Goal: Task Accomplishment & Management: Use online tool/utility

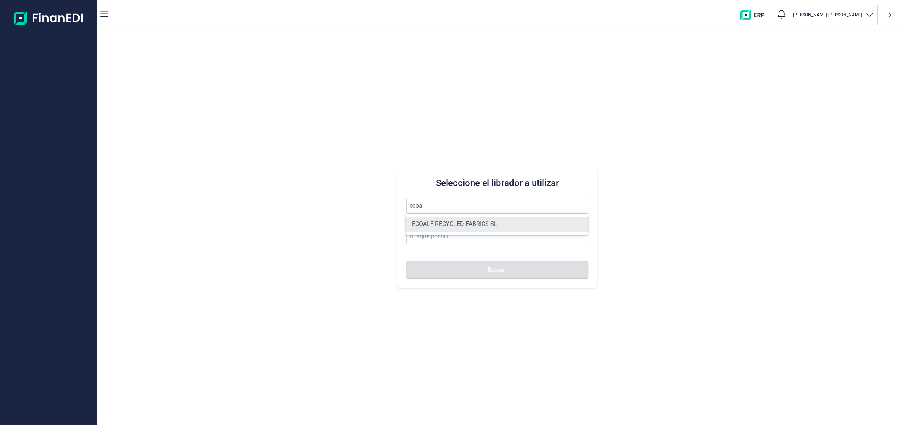
click at [456, 224] on li "ECOALF RECYCLED FABRICS SL" at bounding box center [497, 224] width 182 height 15
type input "ECOALF RECYCLED FABRICS SL"
type input "B85910610"
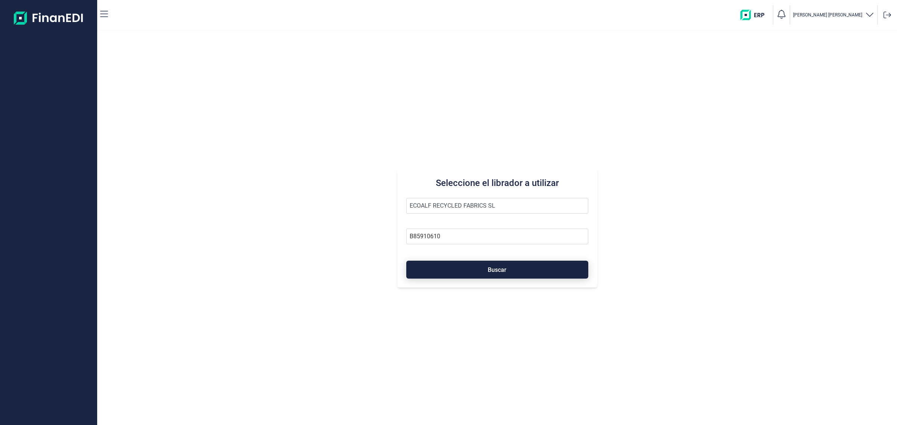
click at [471, 276] on button "Buscar" at bounding box center [497, 270] width 182 height 18
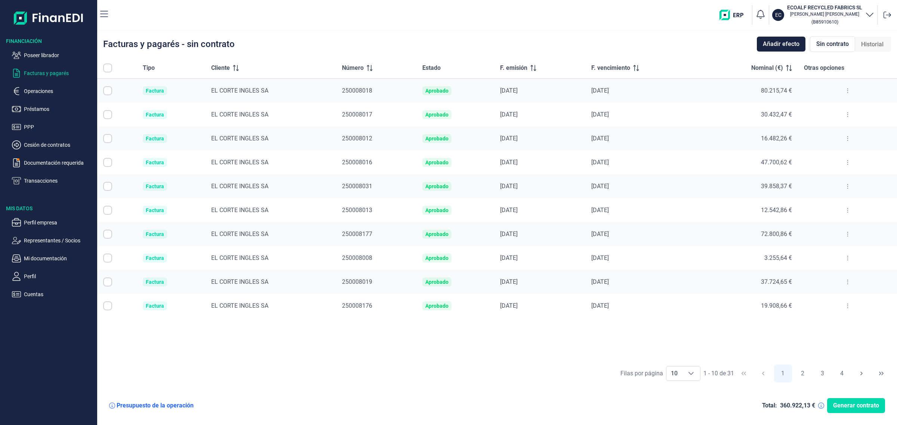
checkbox input "true"
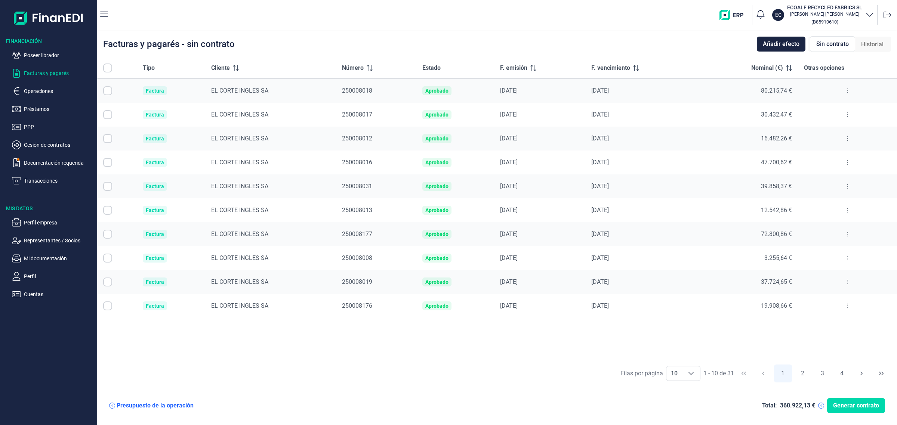
checkbox input "true"
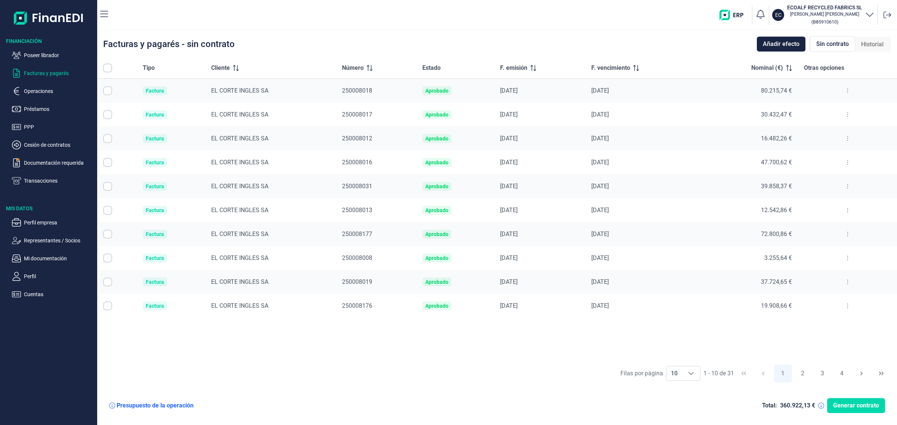
checkbox input "true"
click at [692, 372] on icon "Choose" at bounding box center [691, 374] width 6 height 6
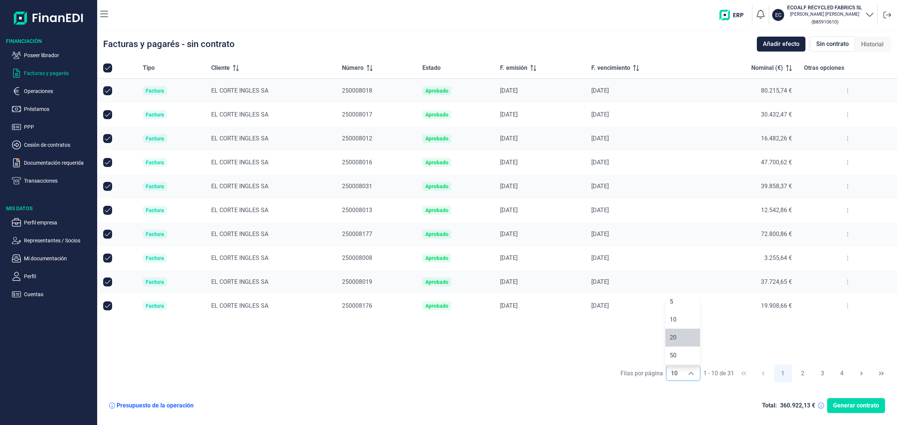
scroll to position [38, 0]
click at [678, 359] on span "100" at bounding box center [675, 357] width 10 height 7
type input "100"
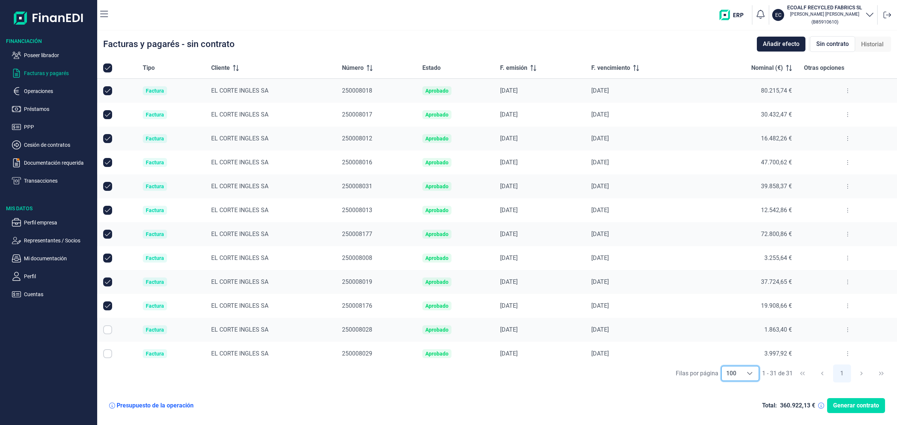
checkbox input "false"
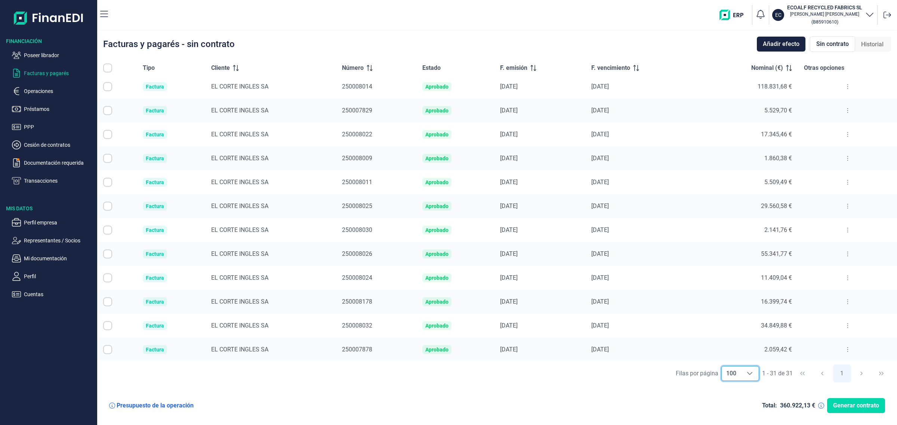
scroll to position [0, 0]
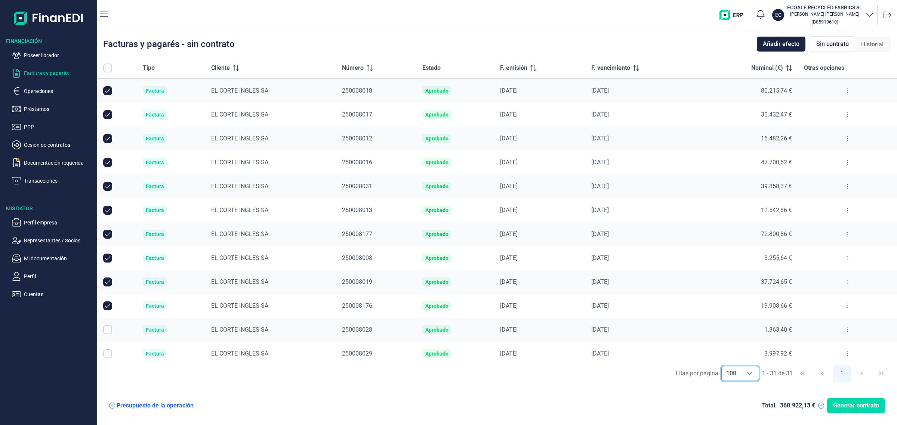
click at [767, 66] on span "Nominal (€)" at bounding box center [767, 68] width 32 height 9
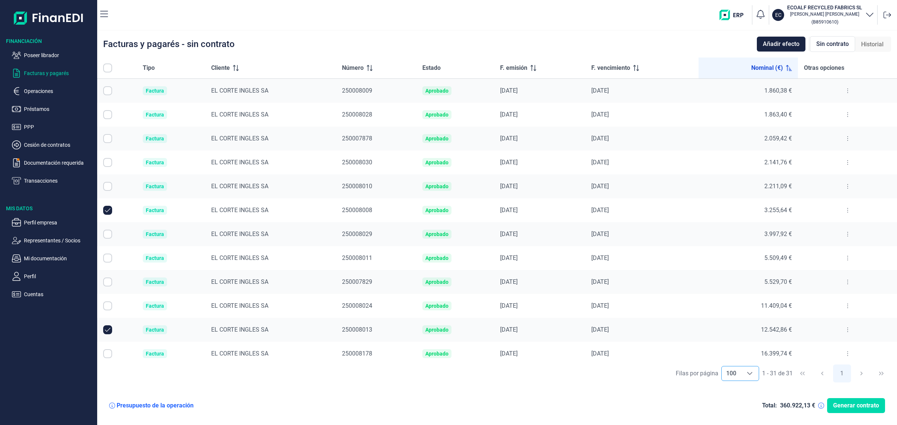
click at [760, 66] on span "Nominal (€)" at bounding box center [767, 68] width 32 height 9
drag, startPoint x: 338, startPoint y: 90, endPoint x: 381, endPoint y: 95, distance: 43.3
click at [380, 95] on td "250008014" at bounding box center [376, 91] width 81 height 24
copy span "250008014"
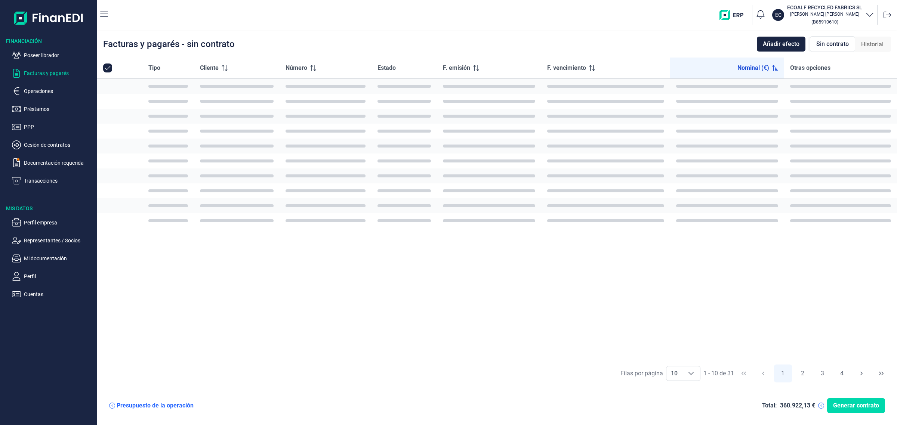
checkbox input "false"
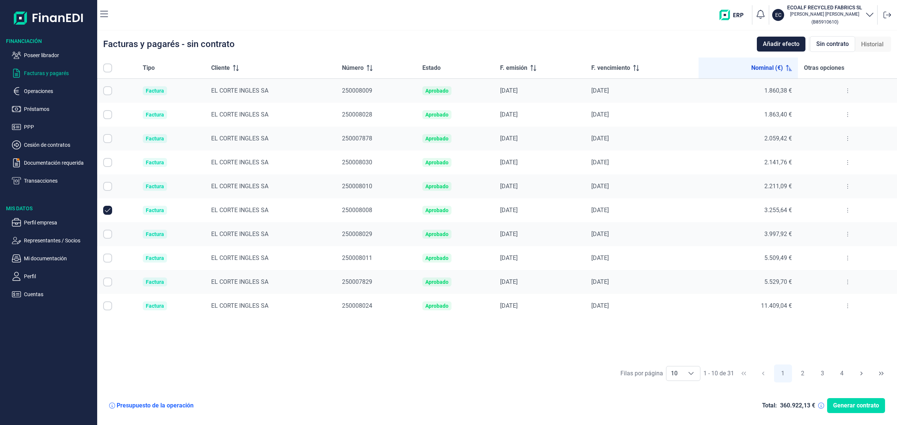
click at [768, 70] on span "Nominal (€)" at bounding box center [767, 68] width 32 height 9
